Goal: Task Accomplishment & Management: Complete application form

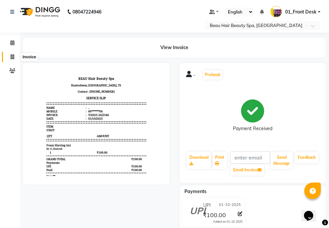
click at [7, 56] on span at bounding box center [13, 57] width 12 height 8
select select "service"
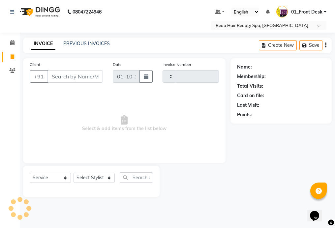
type input "2347"
select select "3470"
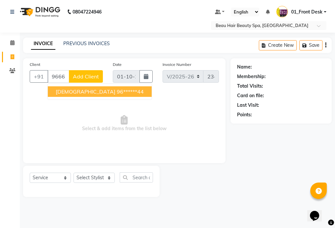
click at [117, 94] on ngb-highlight "96******44" at bounding box center [130, 91] width 27 height 7
type input "96******44"
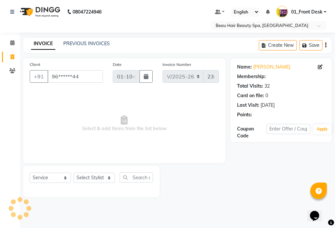
select select "1: Object"
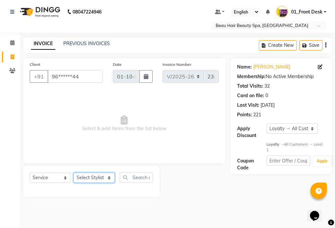
click at [93, 178] on select "Select Stylist 01_Front Desk 04_Lavanya 07_Manjushree 11_Ramesh 15_Adrish 26_Sr…" at bounding box center [93, 178] width 41 height 10
select select "15614"
click at [73, 173] on select "Select Stylist 01_Front Desk 04_Lavanya 07_Manjushree 11_Ramesh 15_Adrish 26_Sr…" at bounding box center [93, 178] width 41 height 10
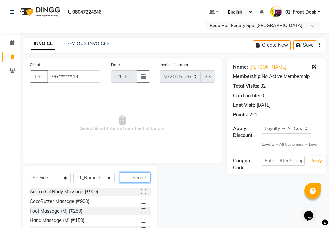
click at [144, 178] on input "text" at bounding box center [135, 177] width 31 height 10
type input "120"
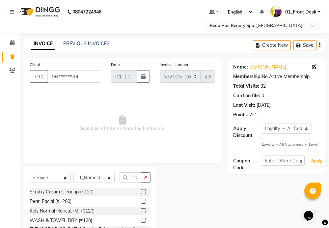
click at [141, 210] on label at bounding box center [143, 210] width 5 height 5
click at [141, 210] on input "checkbox" at bounding box center [143, 211] width 4 height 4
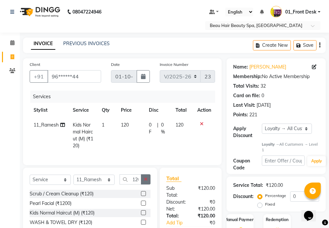
checkbox input "false"
click at [146, 182] on icon "button" at bounding box center [146, 179] width 4 height 5
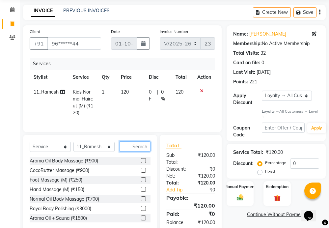
scroll to position [60, 0]
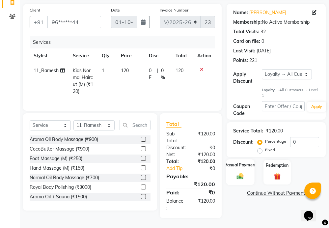
click at [251, 164] on div "Manual Payment" at bounding box center [240, 172] width 28 height 26
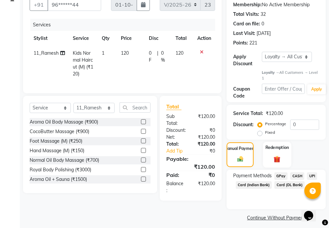
scroll to position [76, 0]
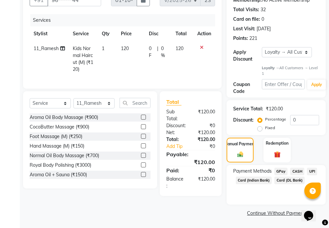
click at [299, 168] on span "CASH" at bounding box center [297, 172] width 14 height 8
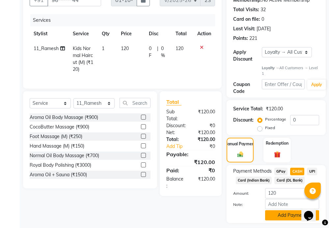
click at [286, 215] on button "Add Payment" at bounding box center [292, 215] width 54 height 10
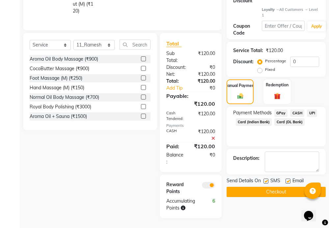
scroll to position [140, 0]
click at [281, 187] on button "Checkout" at bounding box center [276, 192] width 99 height 10
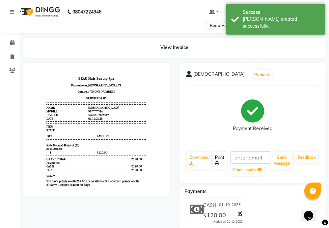
click at [219, 161] on link "Print" at bounding box center [220, 160] width 14 height 17
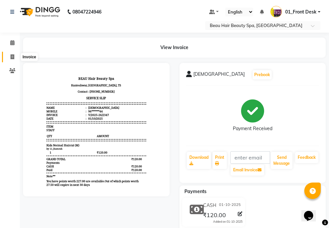
click at [15, 58] on span at bounding box center [13, 57] width 12 height 8
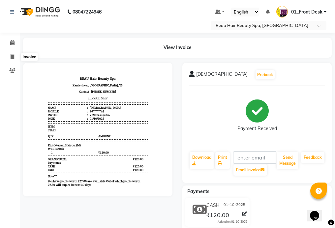
select select "service"
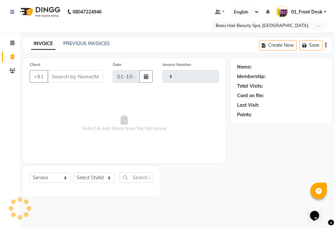
type input "2348"
select select "3470"
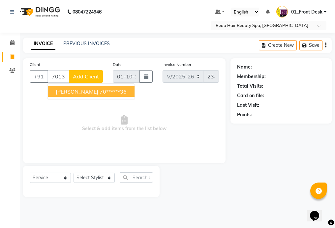
click at [104, 94] on ngb-highlight "70******36" at bounding box center [113, 91] width 27 height 7
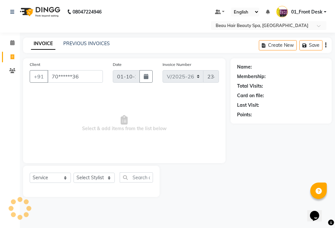
type input "70******36"
select select "1: Object"
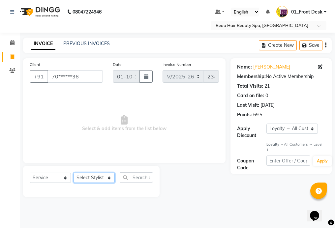
click at [80, 179] on select "Select Stylist 01_Front Desk 04_Lavanya 07_Manjushree 11_Ramesh 15_Adrish 26_Sr…" at bounding box center [93, 178] width 41 height 10
select select "15615"
click at [73, 173] on select "Select Stylist 01_Front Desk 04_Lavanya 07_Manjushree 11_Ramesh 15_Adrish 26_Sr…" at bounding box center [93, 178] width 41 height 10
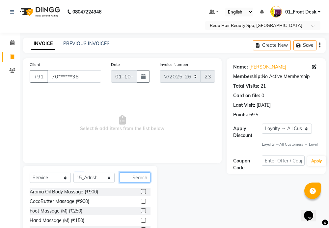
click at [137, 175] on input "text" at bounding box center [135, 177] width 31 height 10
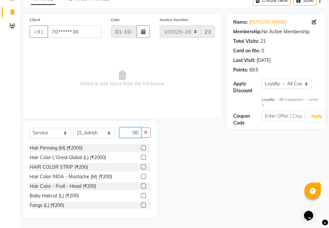
scroll to position [99, 0]
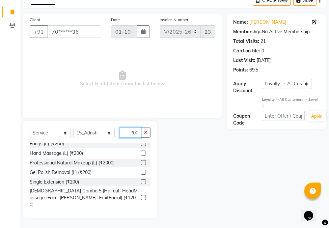
type input "200"
click at [141, 211] on label at bounding box center [143, 213] width 5 height 5
click at [141, 212] on input "checkbox" at bounding box center [143, 214] width 4 height 4
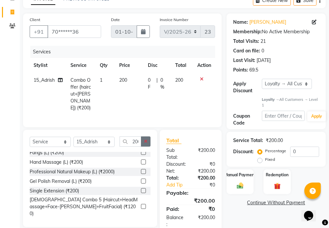
checkbox input "false"
click at [145, 141] on icon "button" at bounding box center [146, 141] width 4 height 5
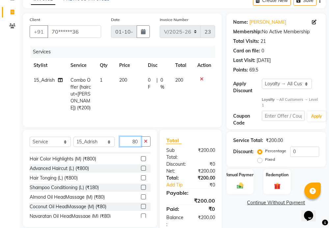
scroll to position [66, 0]
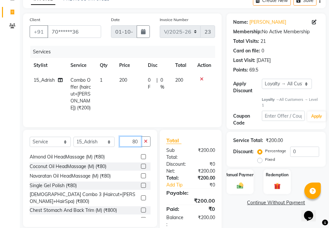
type input "80"
drag, startPoint x: 138, startPoint y: 175, endPoint x: 143, endPoint y: 151, distance: 24.6
click at [141, 175] on label at bounding box center [143, 175] width 5 height 5
click at [141, 175] on input "checkbox" at bounding box center [143, 176] width 4 height 4
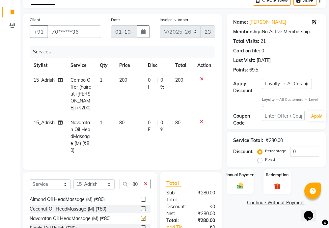
checkbox input "false"
click at [146, 182] on icon "button" at bounding box center [146, 184] width 4 height 5
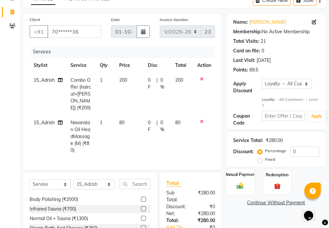
click at [243, 176] on label "Manual Payment" at bounding box center [240, 175] width 33 height 6
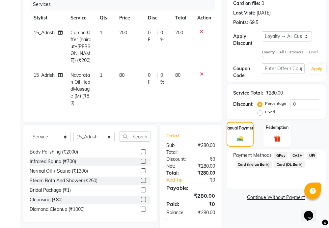
scroll to position [102, 0]
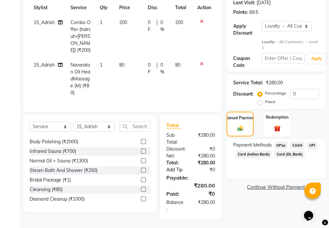
click at [181, 169] on link "Add Tip" at bounding box center [178, 169] width 34 height 7
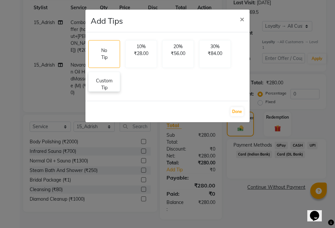
click at [109, 82] on p "Custom Tip" at bounding box center [104, 84] width 23 height 14
select select "15615"
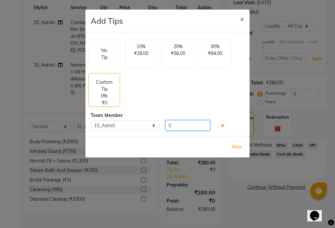
click at [200, 125] on input "0" at bounding box center [187, 125] width 44 height 10
type input "50"
click at [234, 146] on button "Done" at bounding box center [236, 146] width 13 height 9
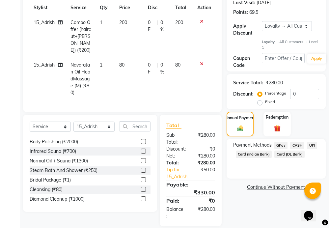
click at [314, 145] on span "UPI" at bounding box center [312, 146] width 10 height 8
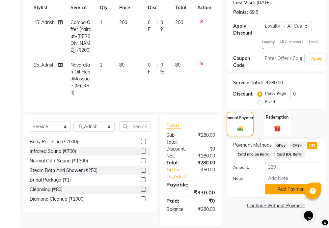
click at [284, 188] on button "Add Payment" at bounding box center [292, 189] width 54 height 10
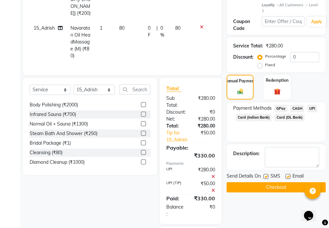
scroll to position [197, 0]
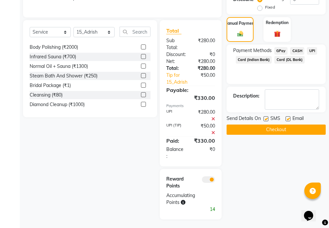
click at [277, 128] on button "Checkout" at bounding box center [276, 130] width 99 height 10
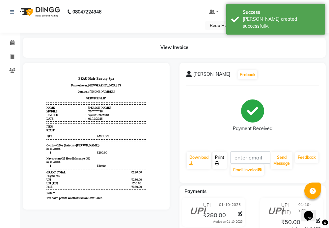
click at [221, 159] on link "Print" at bounding box center [220, 160] width 14 height 17
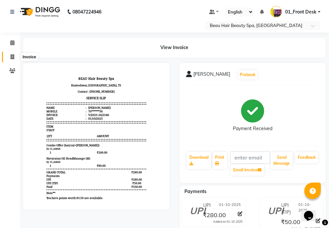
click at [13, 57] on icon at bounding box center [13, 56] width 4 height 5
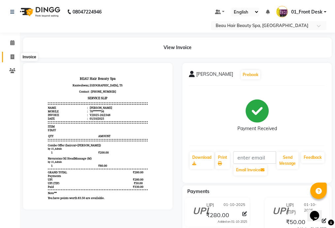
select select "service"
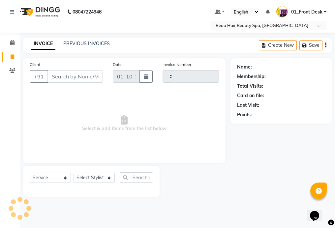
type input "2349"
select select "3470"
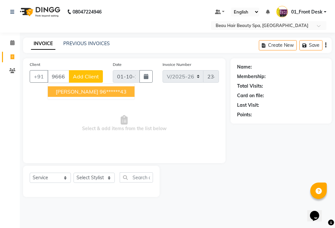
click at [111, 91] on button "[PERSON_NAME] 96******43" at bounding box center [91, 91] width 87 height 11
type input "96******43"
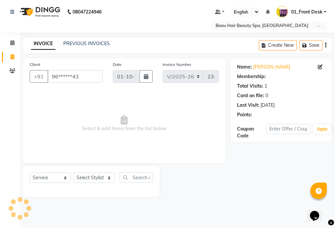
select select "1: Object"
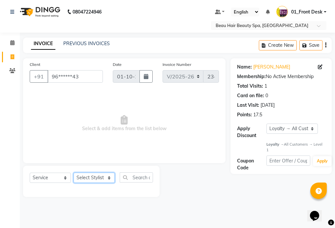
click at [90, 179] on select "Select Stylist 01_Front Desk 04_Lavanya 07_Manjushree 11_Ramesh 15_Adrish 26_Sr…" at bounding box center [93, 178] width 41 height 10
select select "15615"
click at [73, 173] on select "Select Stylist 01_Front Desk 04_Lavanya 07_Manjushree 11_Ramesh 15_Adrish 26_Sr…" at bounding box center [93, 178] width 41 height 10
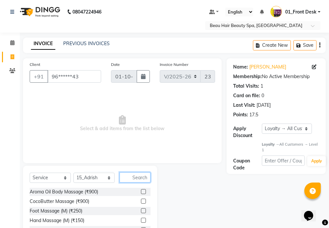
click at [144, 178] on input "text" at bounding box center [135, 177] width 31 height 10
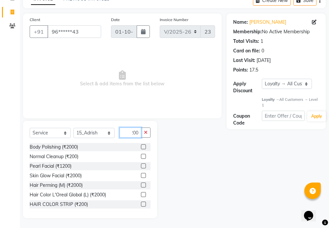
scroll to position [33, 0]
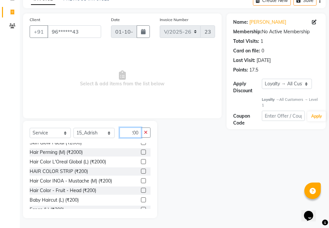
type input "200"
click at [141, 189] on label at bounding box center [143, 190] width 5 height 5
click at [141, 189] on input "checkbox" at bounding box center [143, 190] width 4 height 4
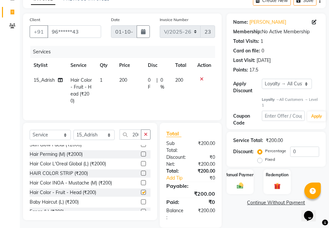
checkbox input "false"
click at [148, 140] on button "button" at bounding box center [146, 134] width 10 height 10
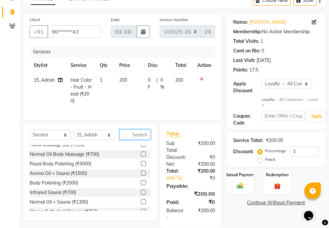
scroll to position [329, 0]
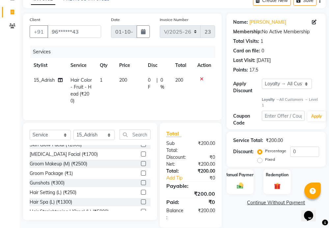
click at [107, 78] on td "1" at bounding box center [105, 91] width 19 height 36
select select "15615"
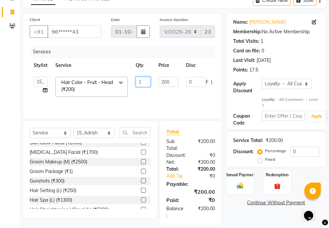
click at [144, 82] on input "1" at bounding box center [143, 82] width 15 height 10
type input "2"
click at [155, 88] on tr "01_Front Desk 04_Lavanya 07_Manjushree 11_Ramesh 15_Adrish 26_Srinivas 99_Visha…" at bounding box center [157, 87] width 254 height 28
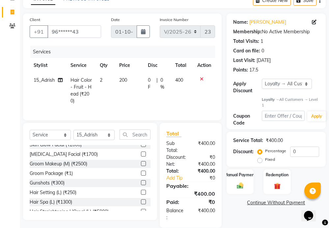
scroll to position [60, 0]
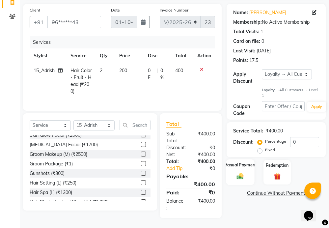
click at [238, 164] on div "Manual Payment" at bounding box center [240, 172] width 28 height 26
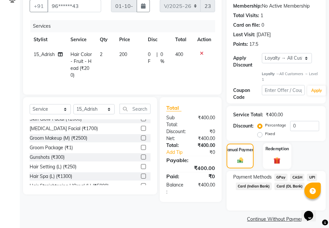
scroll to position [76, 0]
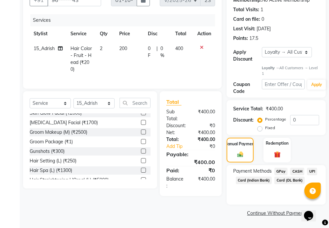
click at [311, 169] on span "UPI" at bounding box center [312, 172] width 10 height 8
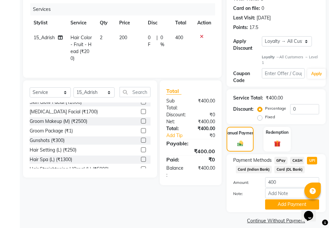
scroll to position [95, 0]
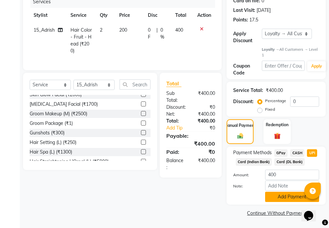
click at [274, 194] on button "Add Payment" at bounding box center [292, 197] width 54 height 10
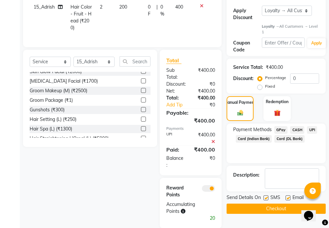
scroll to position [134, 0]
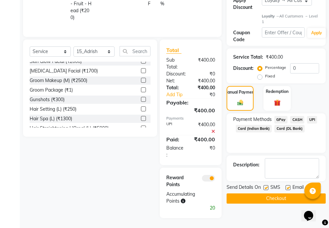
click at [273, 194] on button "Checkout" at bounding box center [276, 198] width 99 height 10
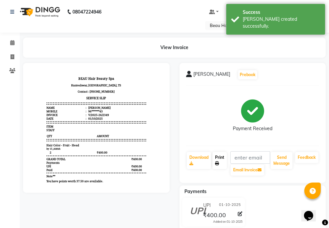
click at [216, 158] on link "Print" at bounding box center [220, 160] width 14 height 17
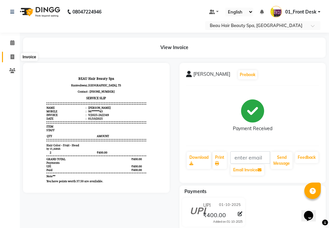
click at [14, 55] on span at bounding box center [13, 57] width 12 height 8
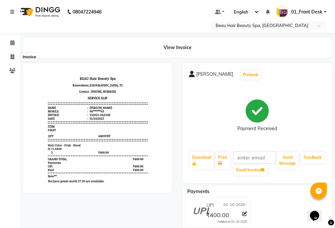
select select "service"
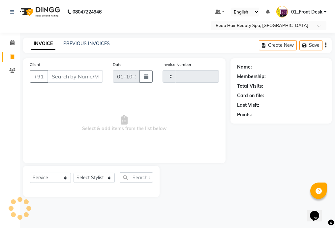
type input "2350"
select select "3470"
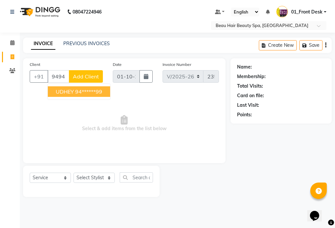
click at [99, 90] on ngb-highlight "94******99" at bounding box center [88, 91] width 27 height 7
type input "94******99"
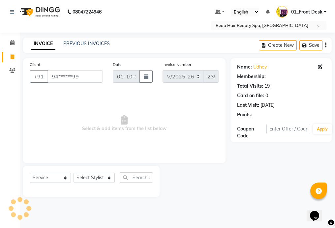
select select "1: Object"
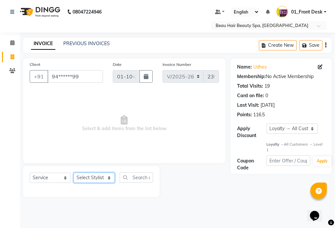
click at [93, 178] on select "Select Stylist 01_Front Desk 04_Lavanya 07_Manjushree 11_Ramesh 15_Adrish 26_Sr…" at bounding box center [93, 178] width 41 height 10
click at [73, 173] on select "Select Stylist 01_Front Desk 04_Lavanya 07_Manjushree 11_Ramesh 15_Adrish 26_Sr…" at bounding box center [93, 178] width 41 height 10
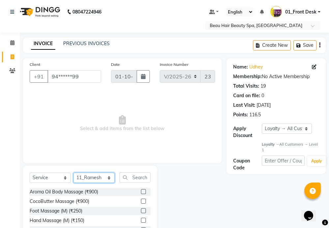
select select "16538"
click at [135, 176] on input "text" at bounding box center [135, 177] width 31 height 10
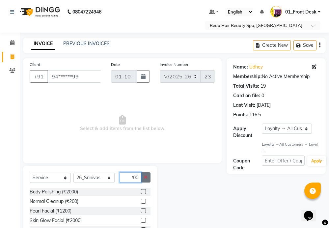
type input "200"
click at [147, 178] on icon "button" at bounding box center [146, 177] width 4 height 5
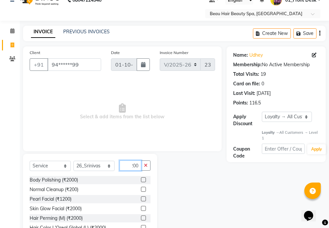
type input "200"
click at [93, 166] on select "Select Stylist 01_Front Desk 04_Lavanya 07_Manjushree 11_Ramesh 15_Adrish 26_Sr…" at bounding box center [93, 166] width 41 height 10
select select "15615"
click at [73, 161] on select "Select Stylist 01_Front Desk 04_Lavanya 07_Manjushree 11_Ramesh 15_Adrish 26_Sr…" at bounding box center [93, 166] width 41 height 10
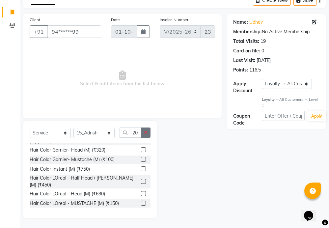
click at [149, 131] on button "button" at bounding box center [146, 133] width 10 height 10
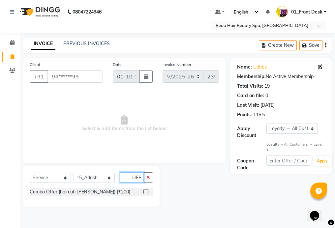
type input "OFF"
click at [145, 191] on label at bounding box center [145, 191] width 5 height 5
click at [145, 191] on input "checkbox" at bounding box center [145, 192] width 4 height 4
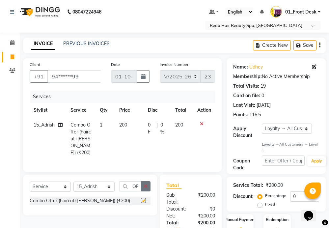
checkbox input "false"
click at [148, 183] on button "button" at bounding box center [146, 186] width 10 height 10
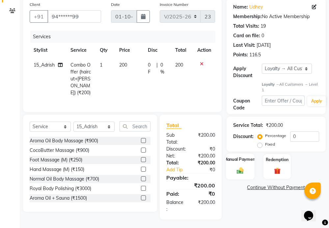
click at [247, 163] on div "Manual Payment" at bounding box center [240, 167] width 28 height 26
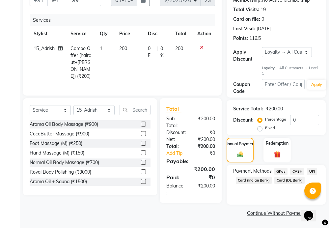
click at [312, 170] on span "UPI" at bounding box center [312, 172] width 10 height 8
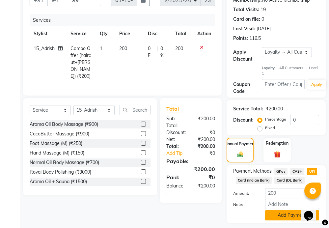
click at [272, 212] on button "Add Payment" at bounding box center [292, 215] width 54 height 10
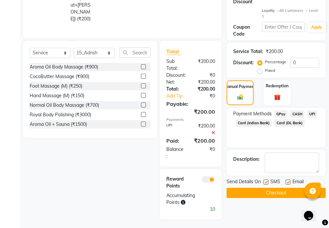
click at [272, 192] on button "Checkout" at bounding box center [276, 193] width 99 height 10
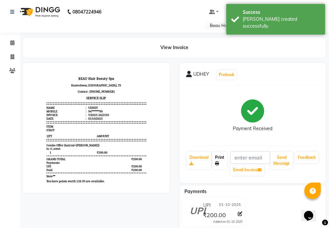
click at [220, 159] on link "Print" at bounding box center [220, 160] width 14 height 17
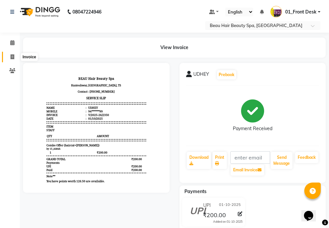
click at [15, 56] on span at bounding box center [13, 57] width 12 height 8
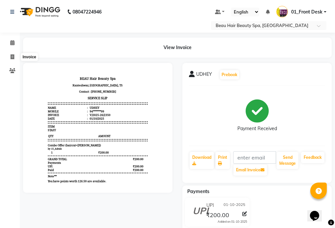
select select "service"
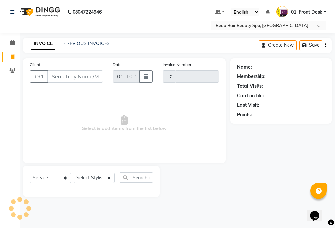
type input "2351"
select select "3470"
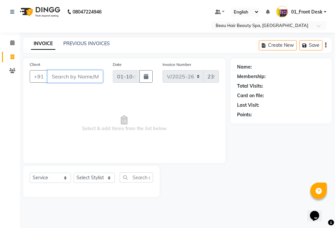
click at [89, 75] on input "Client" at bounding box center [74, 76] width 55 height 13
